Goal: Transaction & Acquisition: Register for event/course

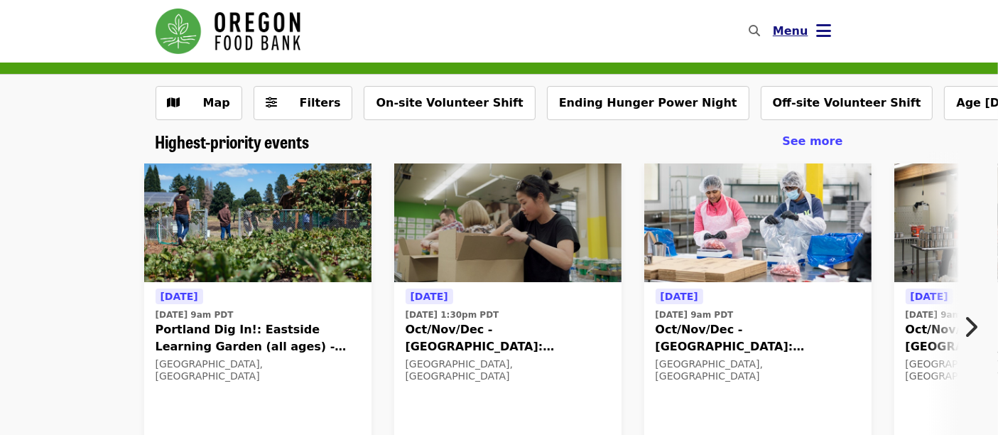
click at [840, 37] on button "Menu" at bounding box center [803, 31] width 82 height 34
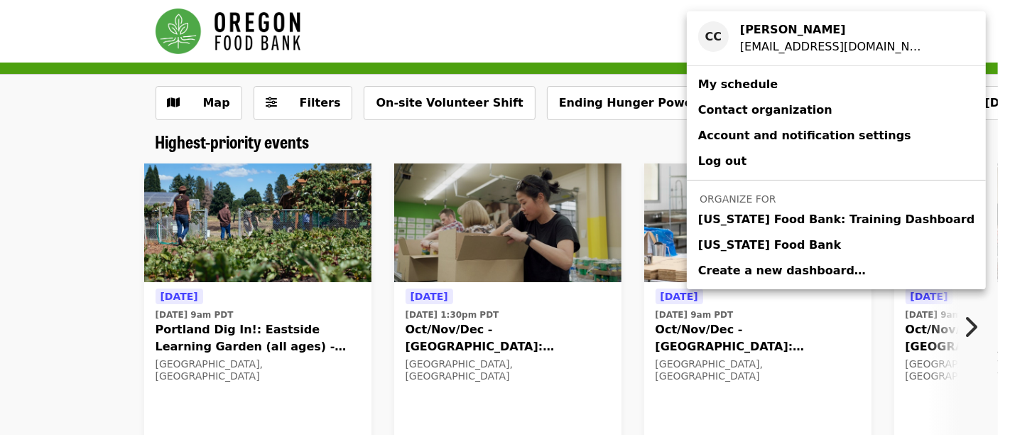
click at [784, 241] on span "[US_STATE] Food Bank" at bounding box center [769, 245] width 143 height 17
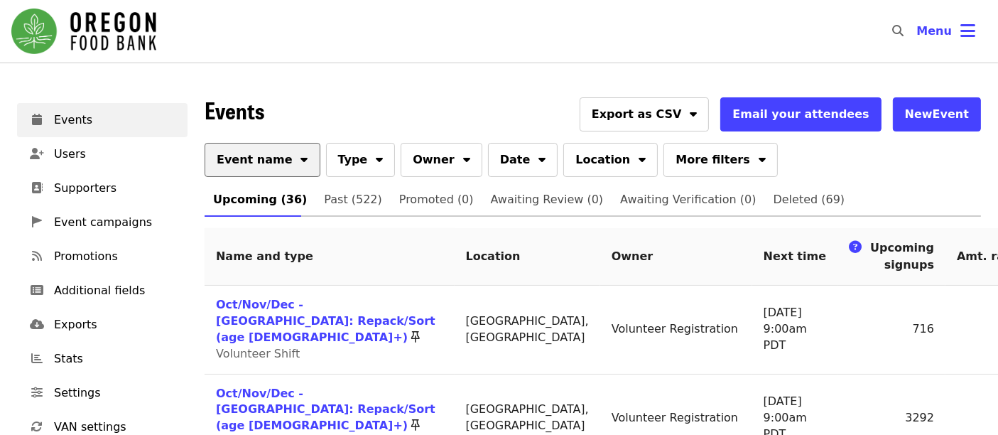
click at [266, 155] on span "Event name" at bounding box center [255, 159] width 76 height 17
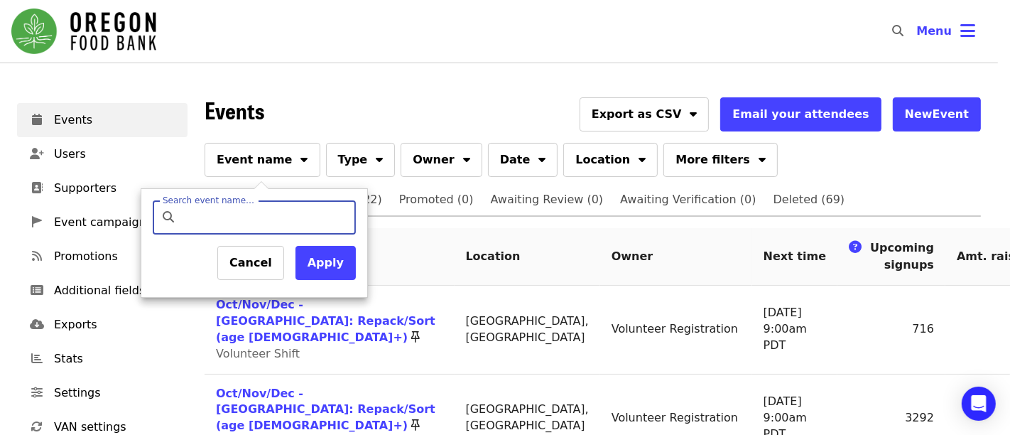
click at [276, 222] on input "Search event name…" at bounding box center [267, 217] width 168 height 34
type input "*********"
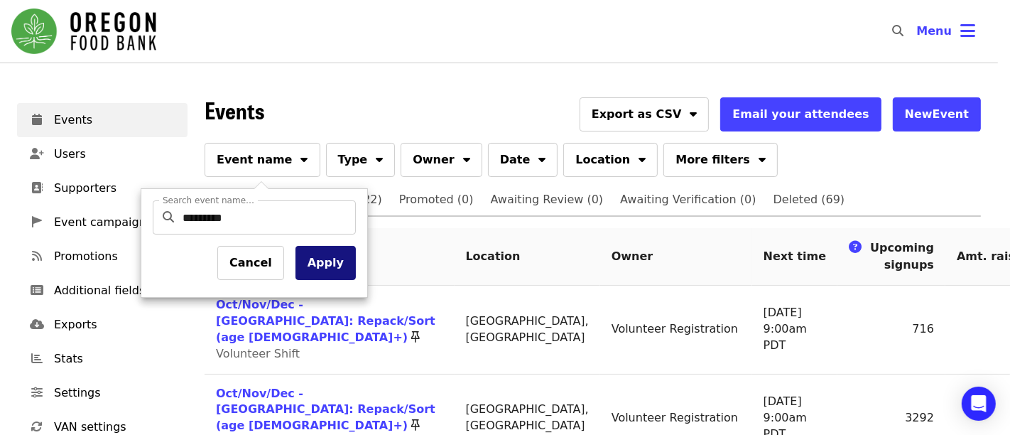
click at [312, 262] on button "Apply" at bounding box center [326, 263] width 60 height 34
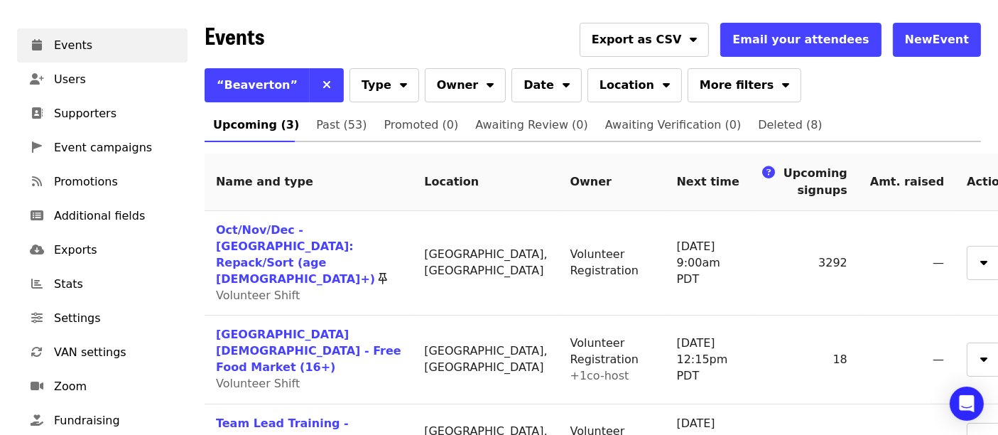
scroll to position [76, 0]
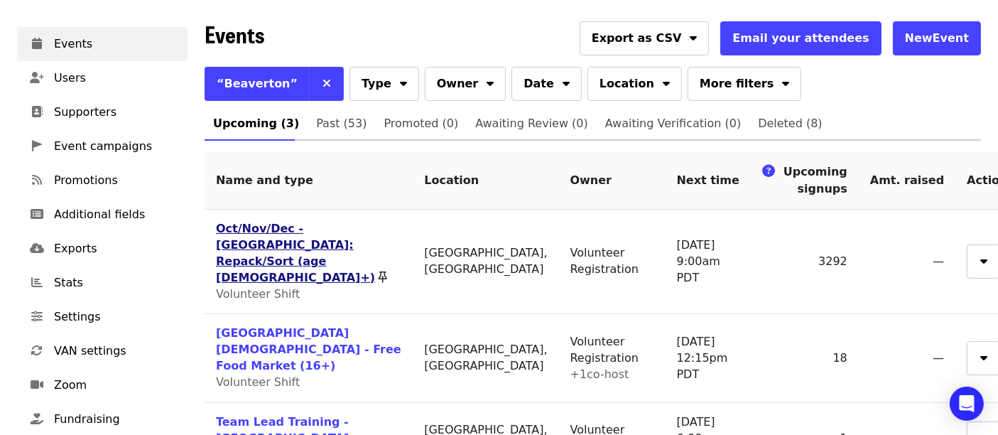
click at [294, 228] on link "Oct/Nov/Dec - [GEOGRAPHIC_DATA]: Repack/Sort (age [DEMOGRAPHIC_DATA]+)" at bounding box center [295, 253] width 159 height 63
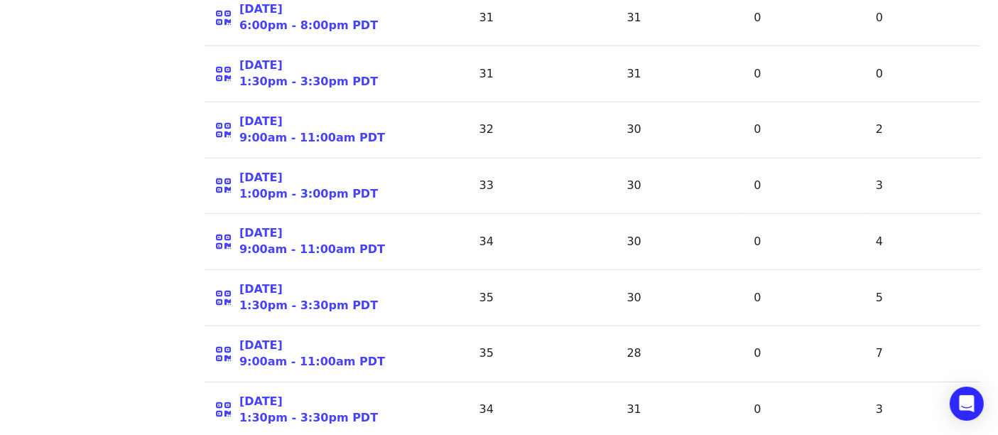
scroll to position [1132, 0]
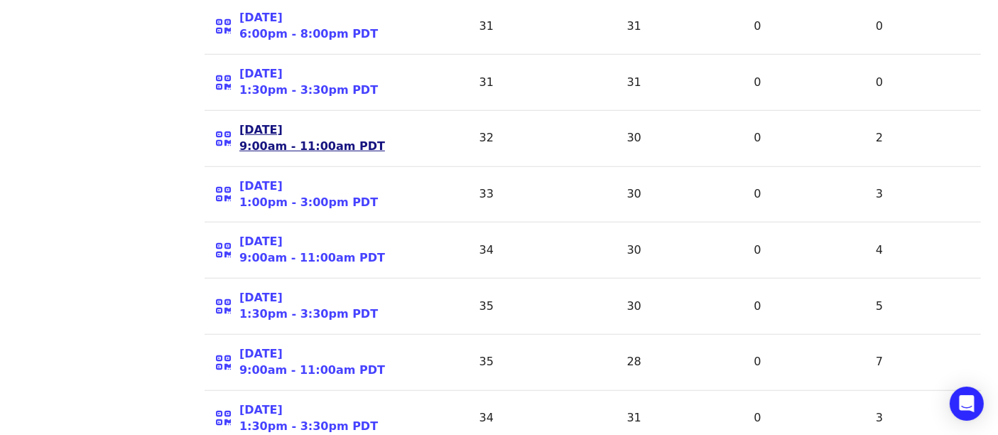
click at [293, 122] on link "[DATE] 9:00am - 11:00am PDT" at bounding box center [312, 138] width 146 height 33
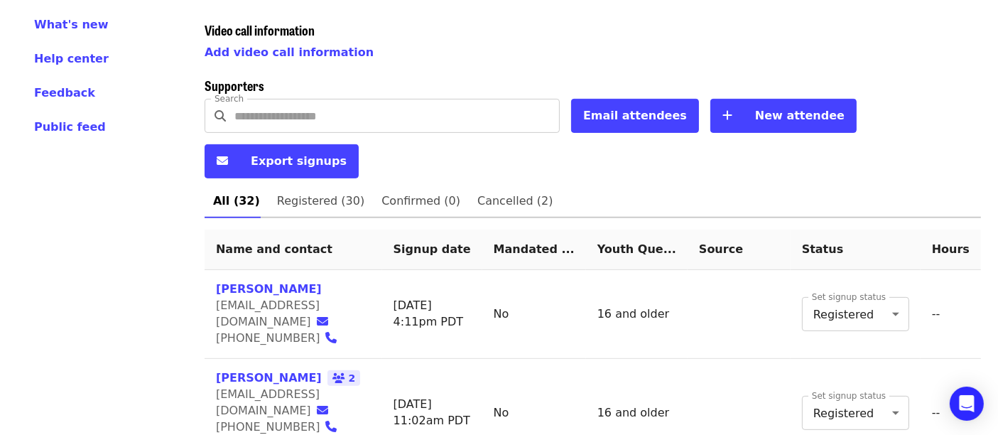
scroll to position [524, 0]
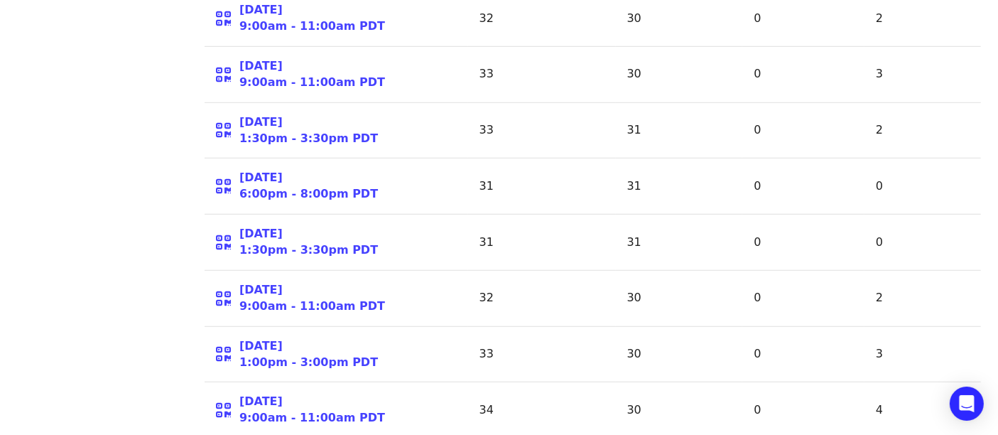
scroll to position [984, 0]
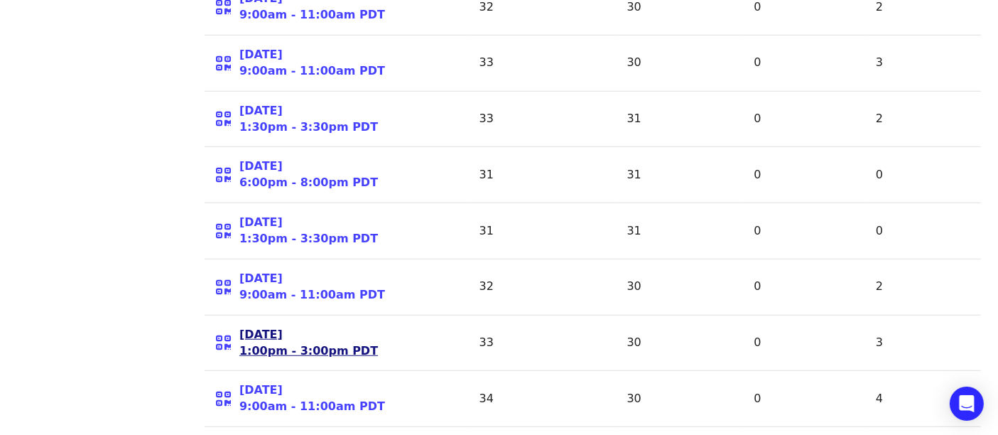
click at [276, 327] on link "[DATE] 1:00pm - 3:00pm PDT" at bounding box center [308, 343] width 139 height 33
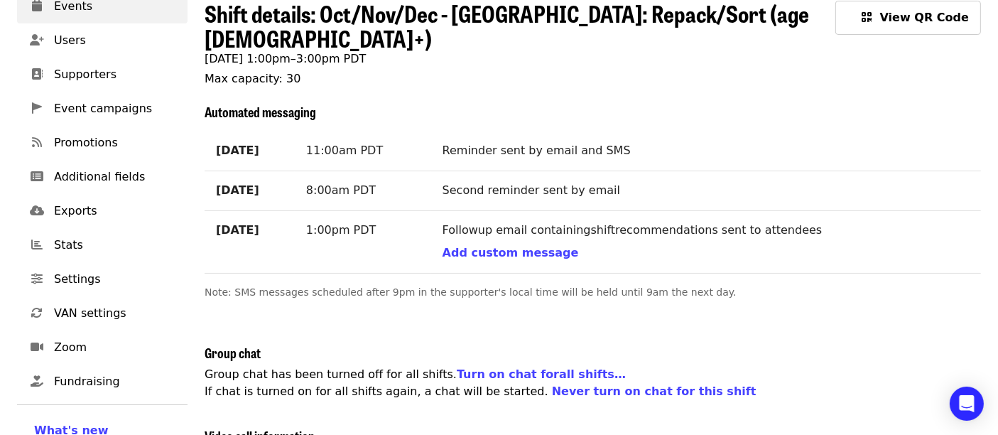
scroll to position [54, 0]
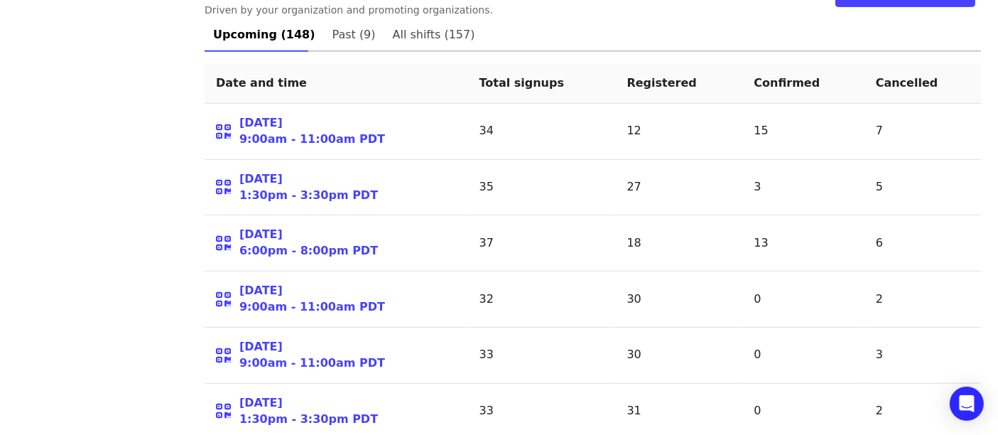
scroll to position [700, 0]
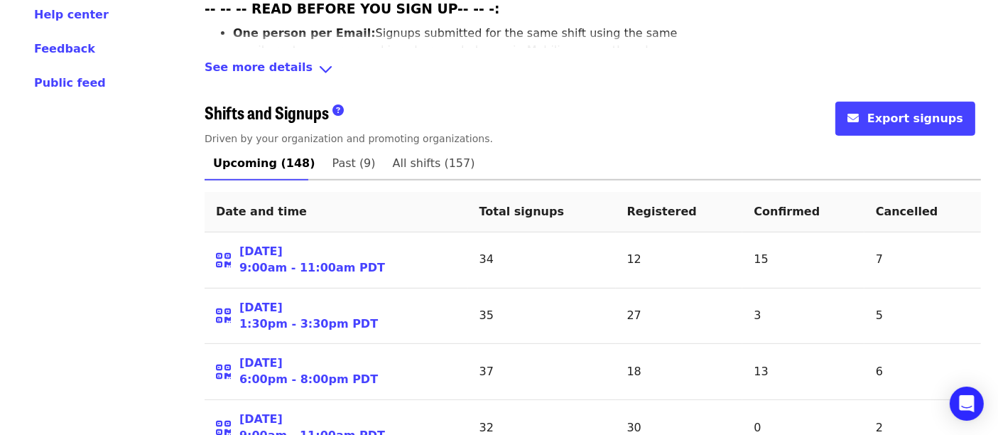
scroll to position [631, 0]
